Goal: Information Seeking & Learning: Learn about a topic

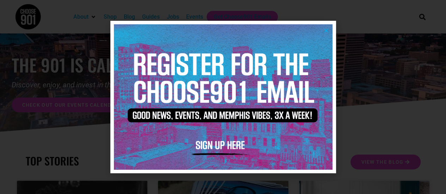
click at [327, 29] on icon "Close" at bounding box center [326, 30] width 5 height 5
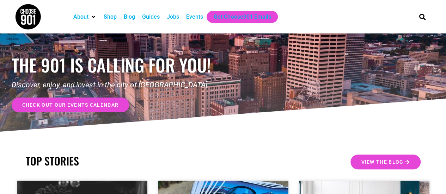
click at [88, 109] on link "check out our events calendar" at bounding box center [71, 105] width 118 height 15
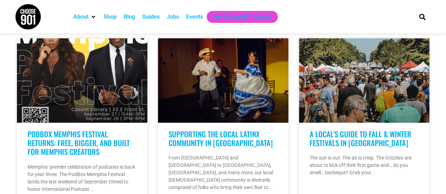
scroll to position [494, 0]
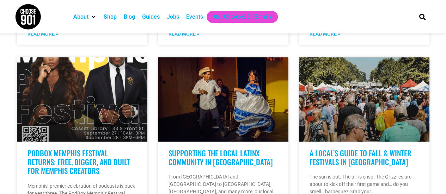
click at [199, 18] on div "Events" at bounding box center [194, 17] width 17 height 8
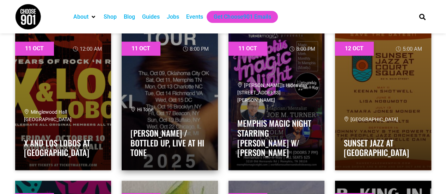
scroll to position [5713, 0]
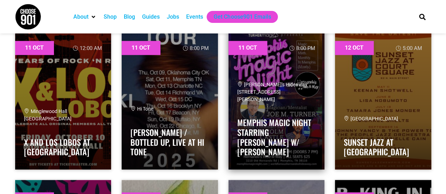
click at [298, 113] on div "Hernando's Hideaway 3210 Old Hernando Rd Memphis Magic Night starring Joe M. Tu…" at bounding box center [276, 121] width 79 height 80
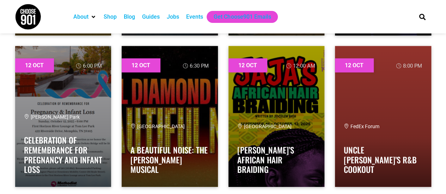
scroll to position [6312, 0]
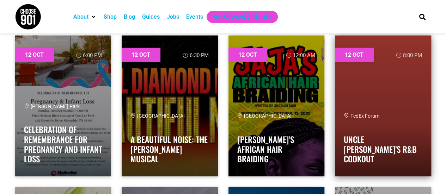
click at [360, 79] on link at bounding box center [383, 106] width 96 height 141
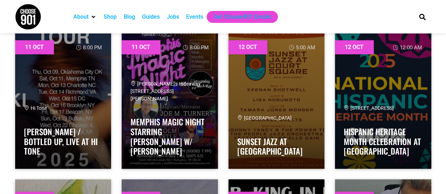
scroll to position [5713, 0]
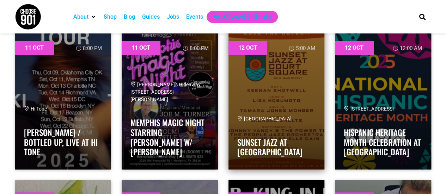
click at [279, 102] on link at bounding box center [277, 99] width 96 height 141
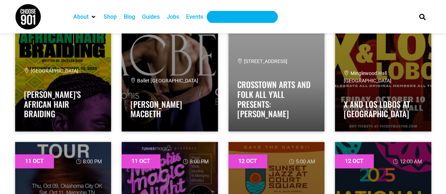
scroll to position [5536, 0]
